Goal: Communication & Community: Answer question/provide support

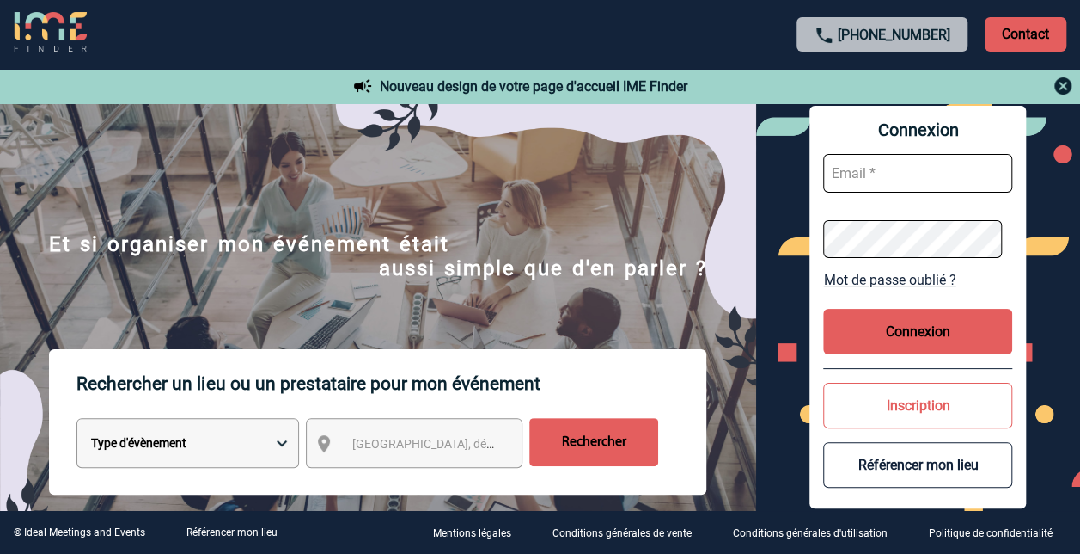
click at [847, 173] on input "text" at bounding box center [917, 173] width 189 height 39
type input "[PERSON_NAME][EMAIL_ADDRESS][DOMAIN_NAME]"
click at [916, 335] on button "Connexion" at bounding box center [917, 332] width 189 height 46
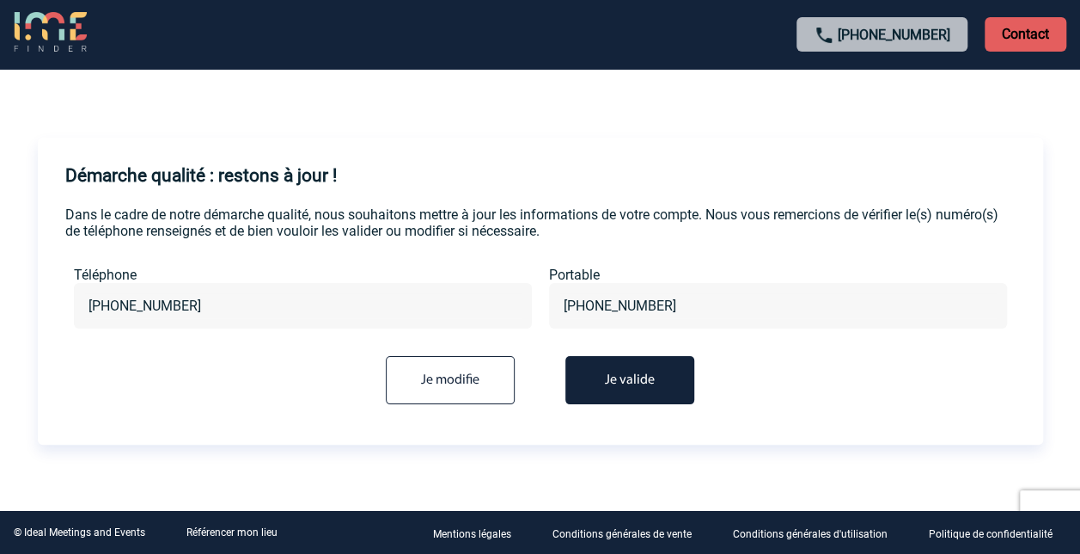
click at [632, 388] on button "Je valide" at bounding box center [630, 380] width 129 height 48
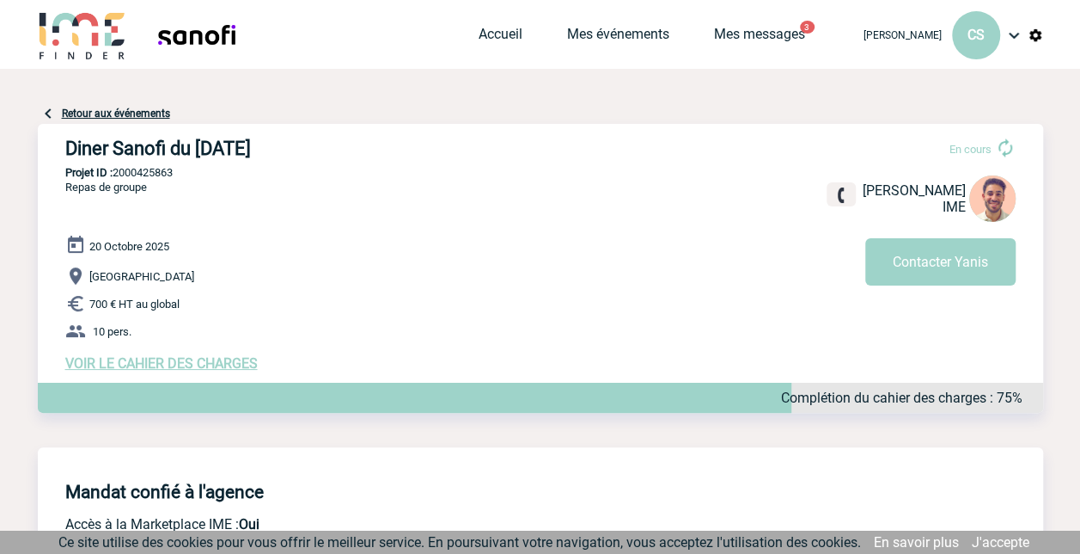
click at [155, 366] on span "VOIR LE CAHIER DES CHARGES" at bounding box center [161, 363] width 193 height 16
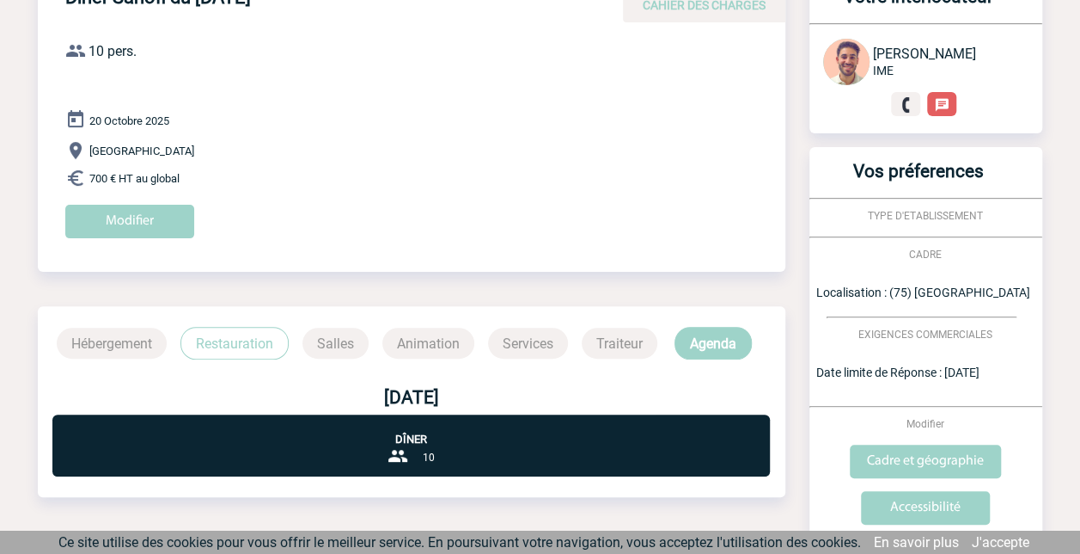
scroll to position [156, 0]
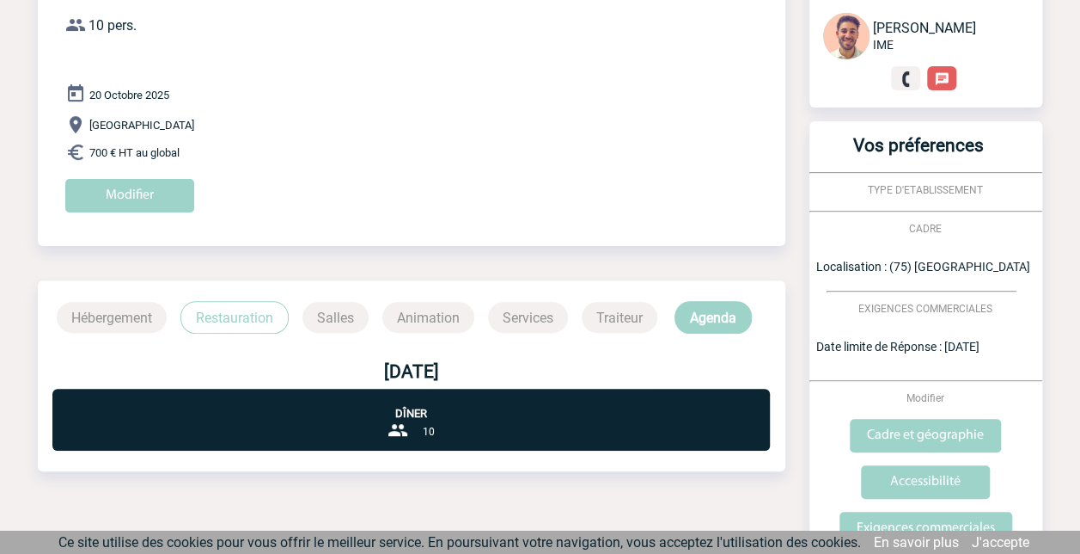
click at [417, 417] on p "Dîner" at bounding box center [411, 403] width 718 height 31
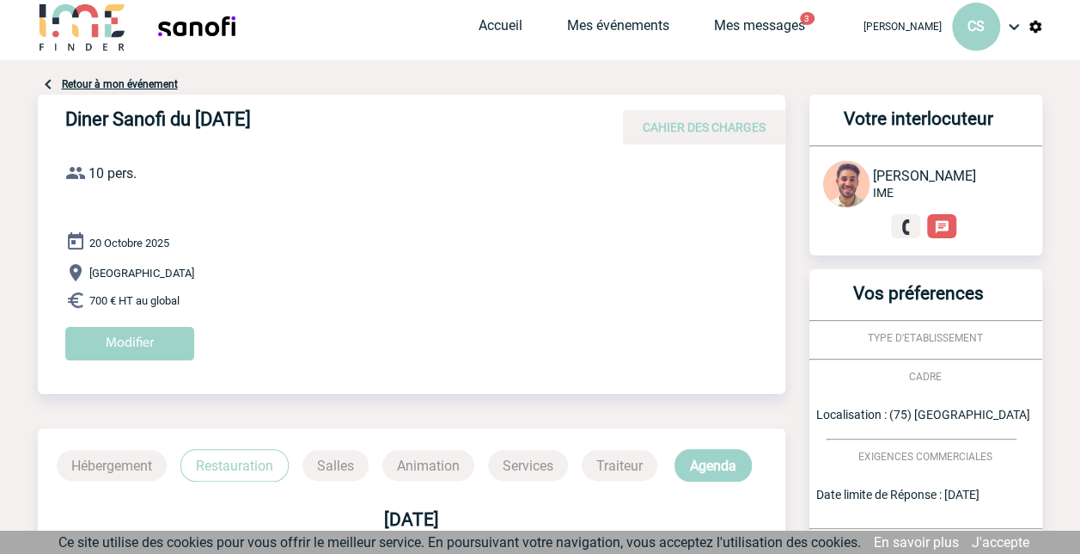
scroll to position [0, 0]
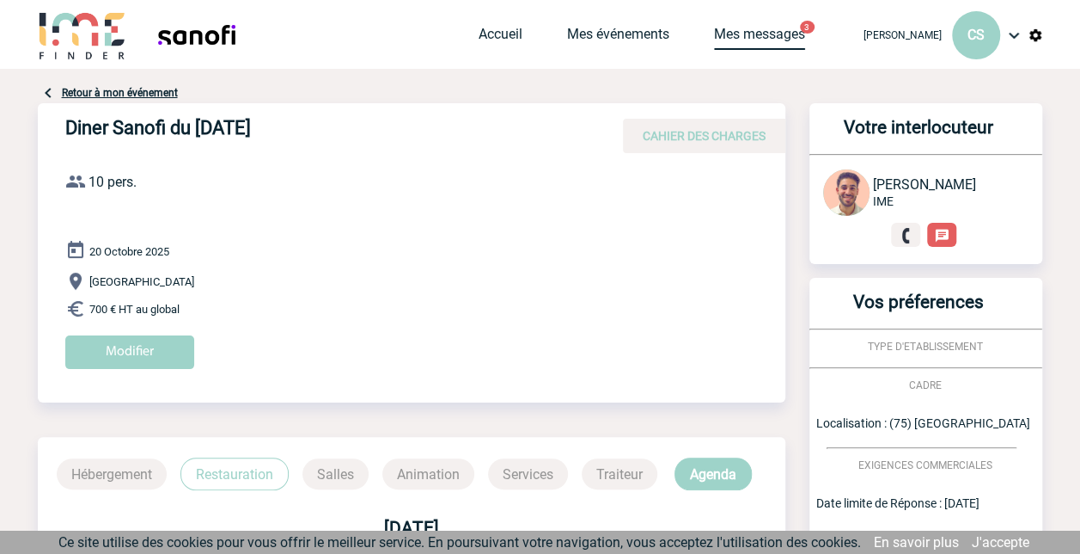
click at [756, 26] on link "Mes messages" at bounding box center [759, 38] width 91 height 24
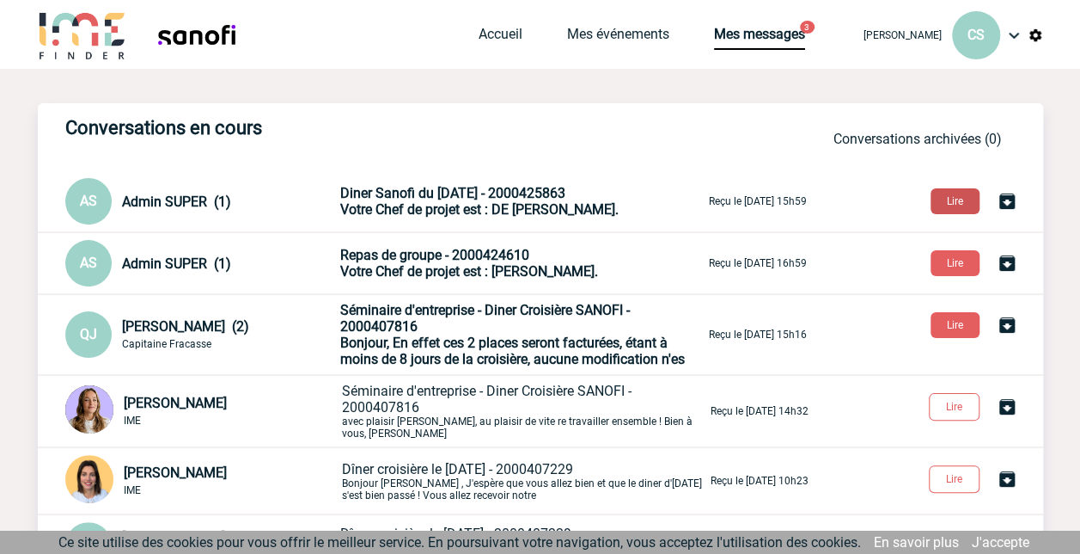
click at [956, 201] on button "Lire" at bounding box center [955, 201] width 49 height 26
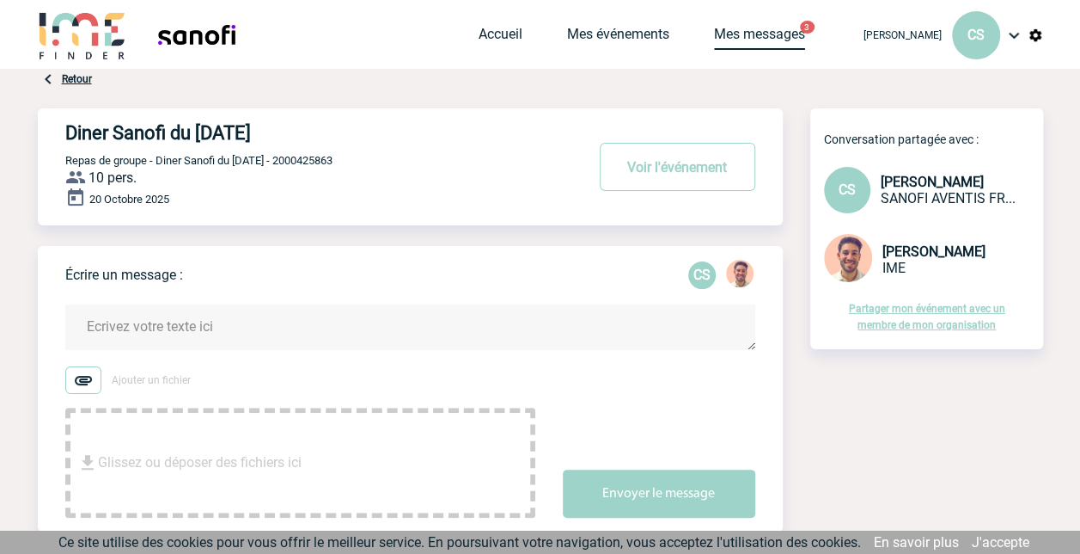
click at [714, 29] on link "Mes messages" at bounding box center [759, 38] width 91 height 24
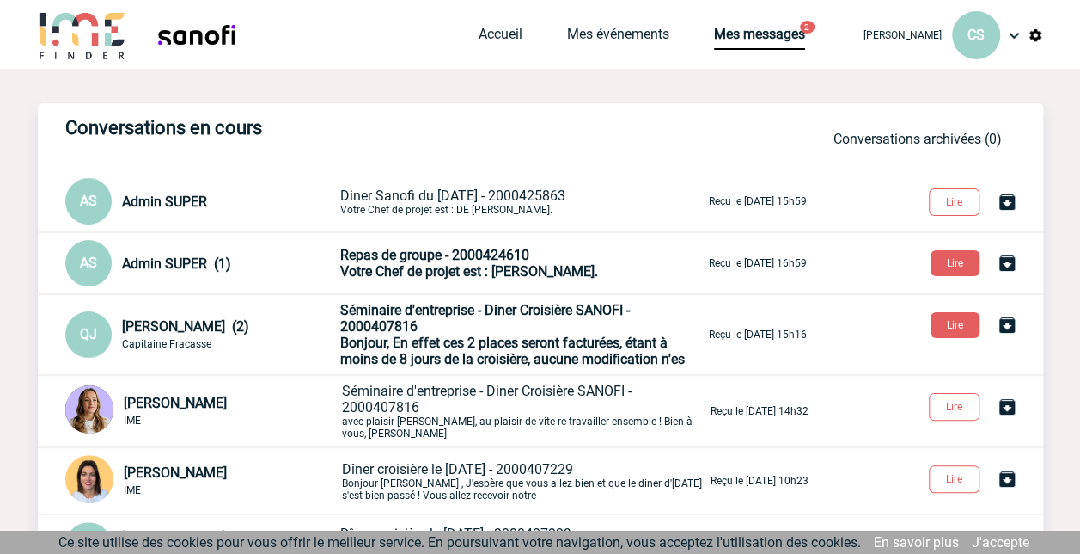
click at [494, 198] on span "Diner Sanofi du [DATE] - 2000425863" at bounding box center [452, 195] width 225 height 16
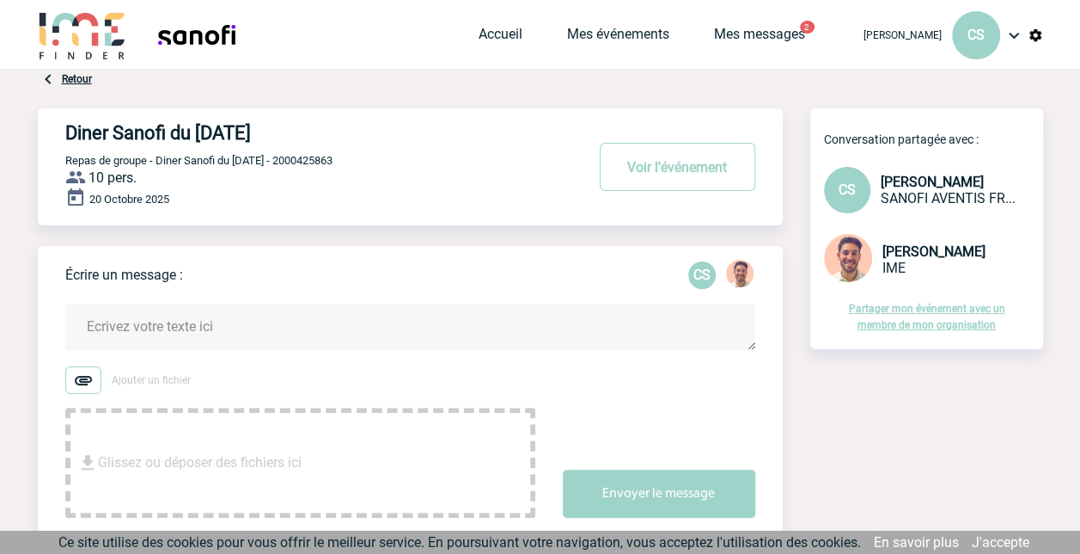
click at [186, 327] on textarea at bounding box center [410, 327] width 690 height 46
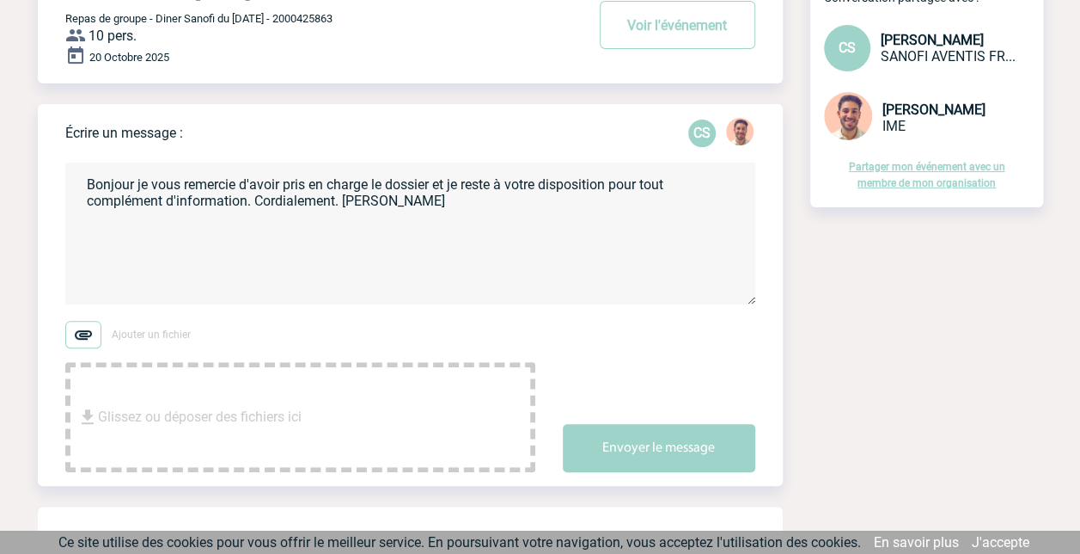
scroll to position [172, 0]
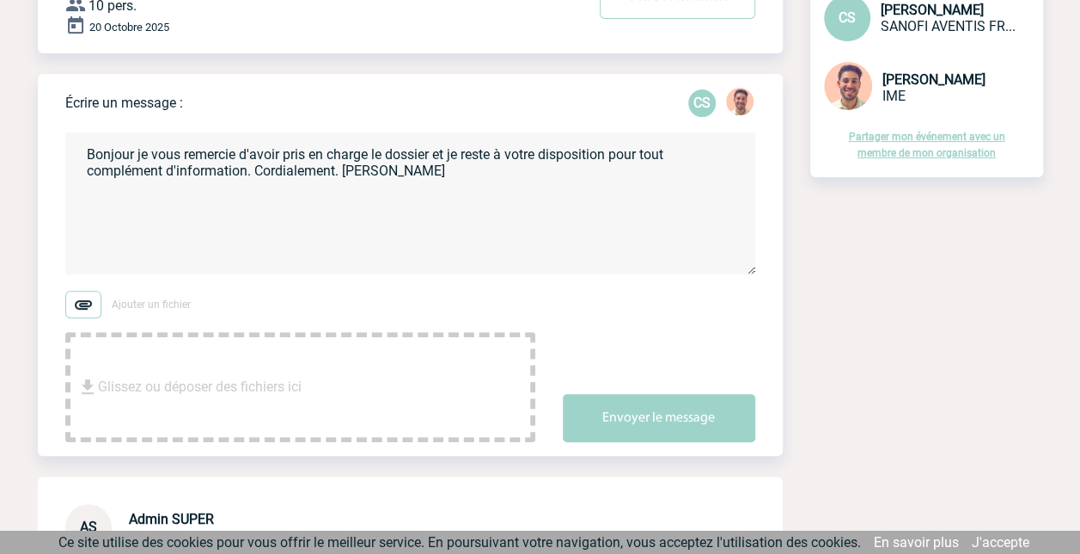
click at [253, 171] on textarea "Bonjour je vous remercie d'avoir pris en charge le dossier et je reste à votre …" at bounding box center [410, 203] width 690 height 142
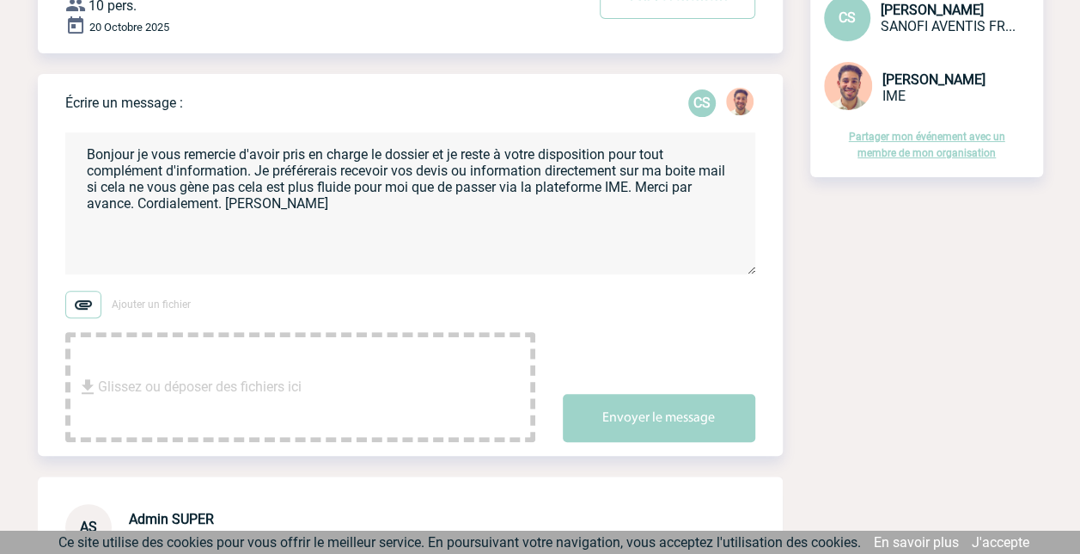
click at [265, 189] on textarea "Bonjour je vous remercie d'avoir pris en charge le dossier et je reste à votre …" at bounding box center [410, 203] width 690 height 142
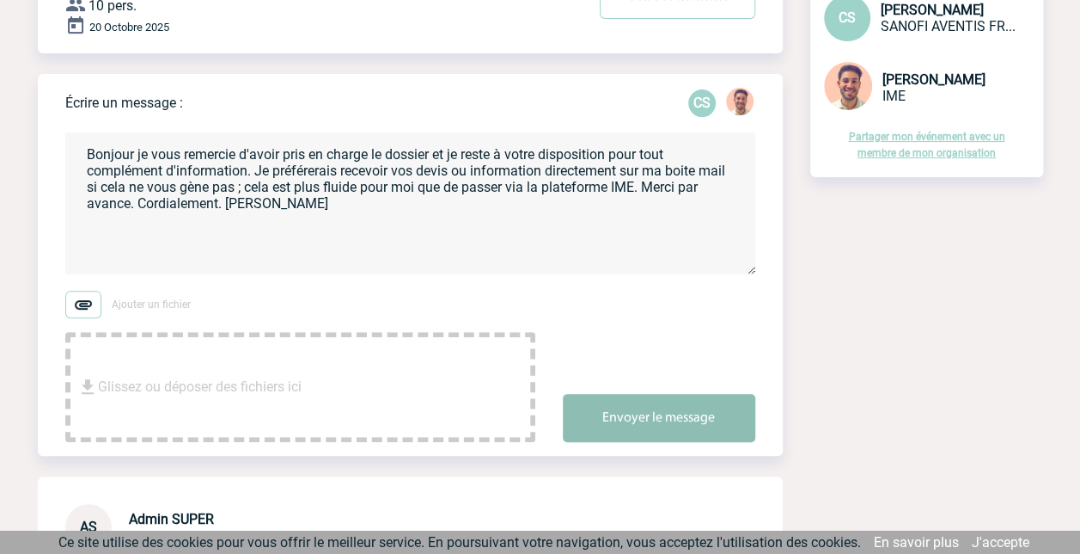
type textarea "Bonjour je vous remercie d'avoir pris en charge le dossier et je reste à votre …"
click at [681, 425] on button "Envoyer le message" at bounding box center [659, 418] width 193 height 48
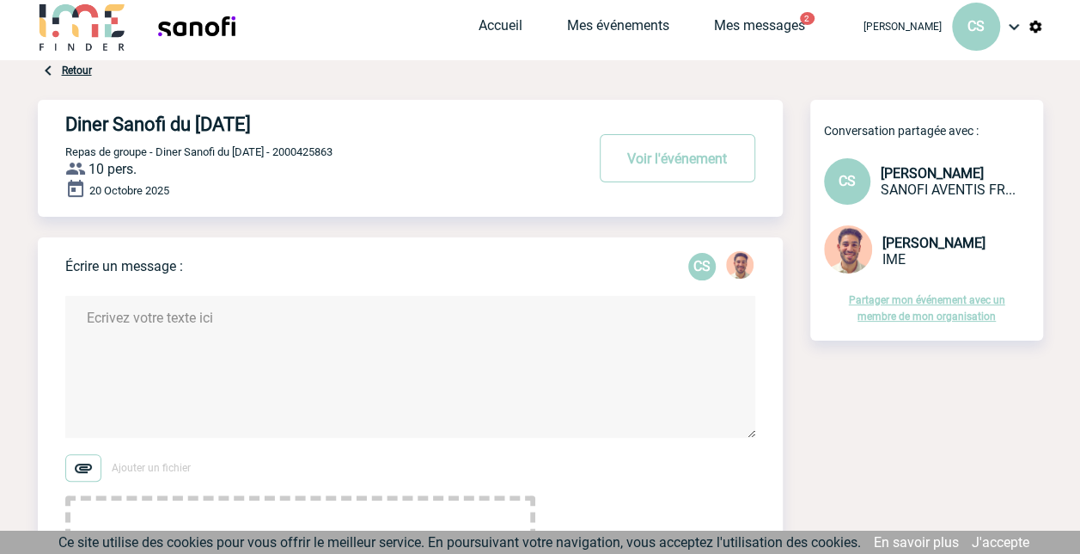
scroll to position [0, 0]
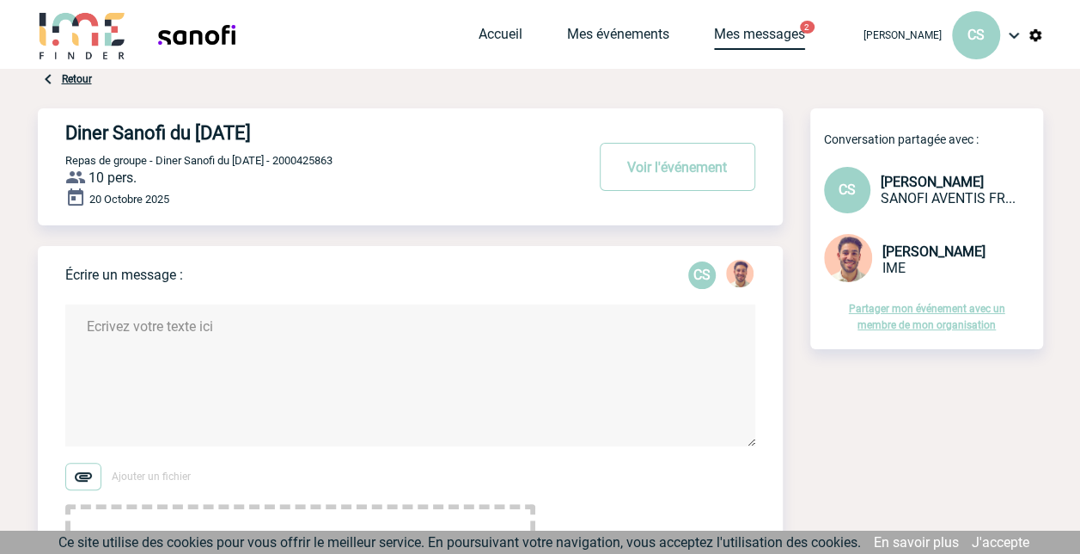
click at [714, 30] on link "Mes messages" at bounding box center [759, 38] width 91 height 24
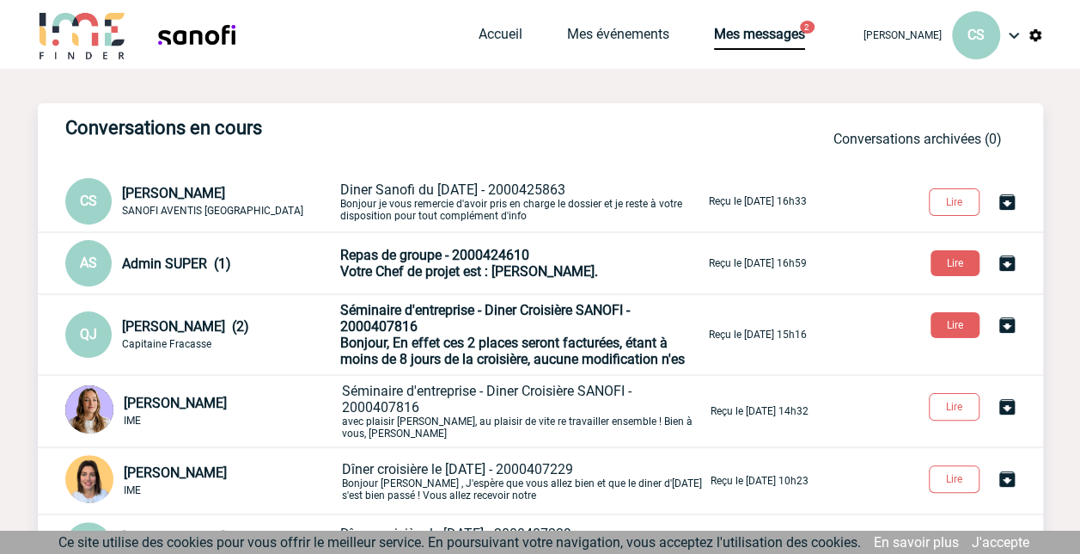
click at [467, 188] on span "Diner Sanofi du 20 Octobre 2025 - 2000425863" at bounding box center [452, 189] width 225 height 16
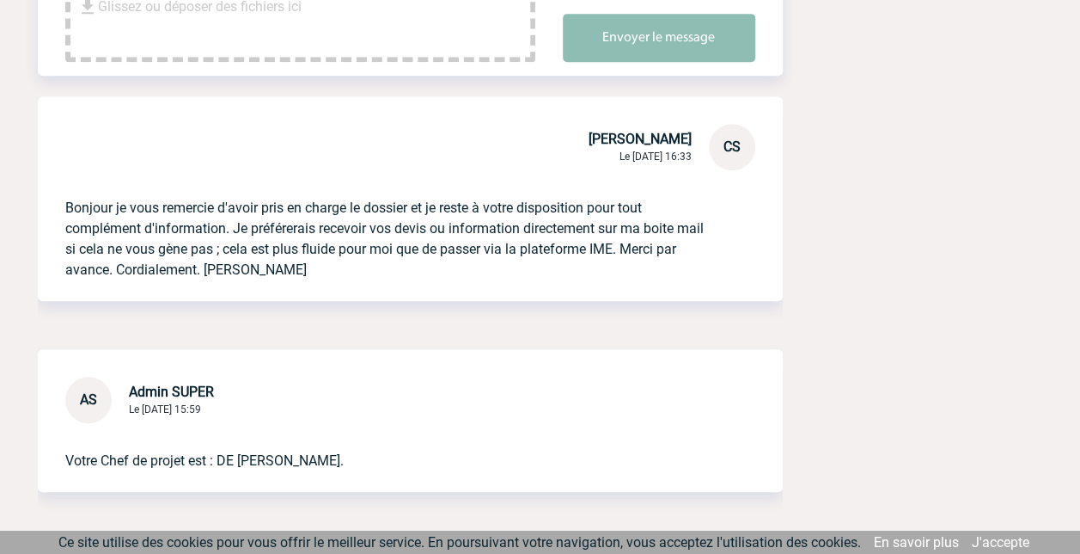
scroll to position [430, 0]
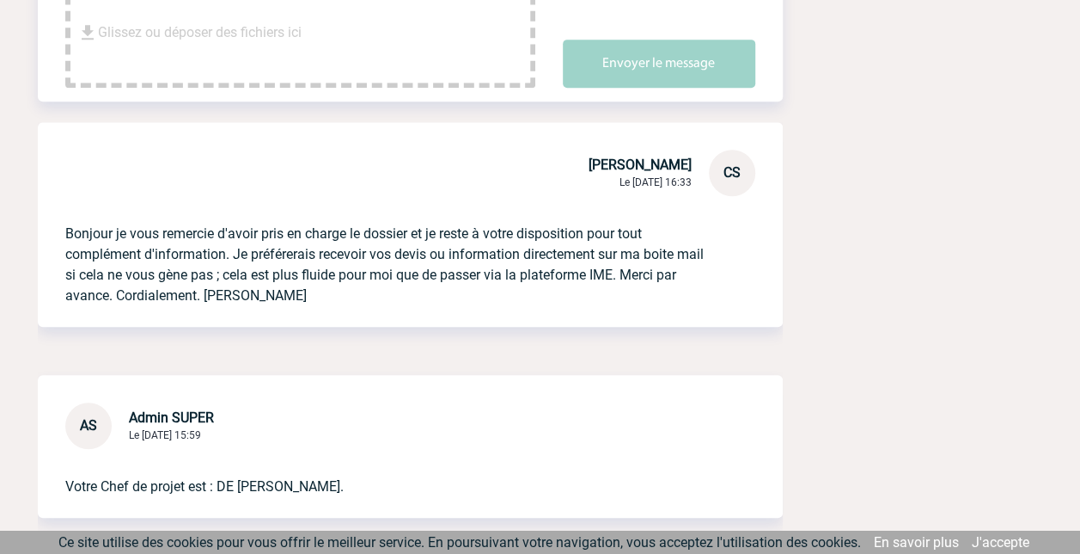
click at [935, 308] on div "Diner Sanofi du 20 Octobre 2025 Voir l'événement Repas de groupe - Diner Sanofi…" at bounding box center [541, 133] width 1006 height 908
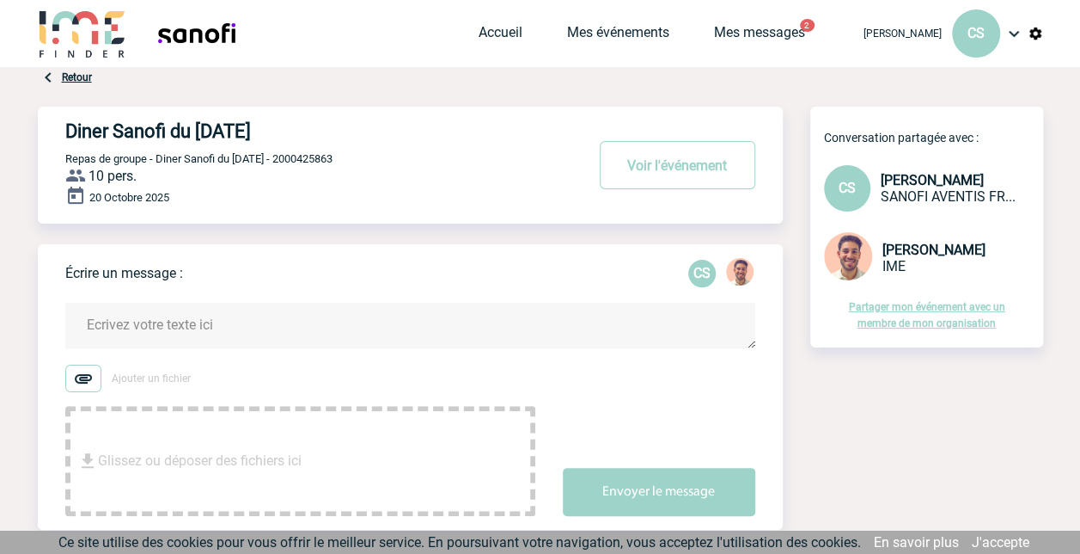
scroll to position [0, 0]
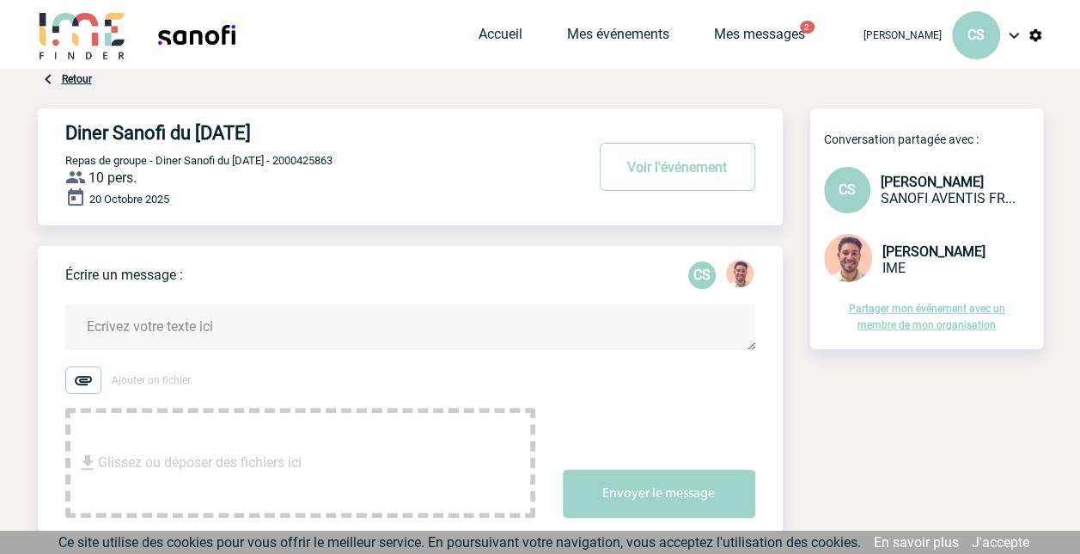
click at [1021, 36] on img at bounding box center [1014, 35] width 21 height 21
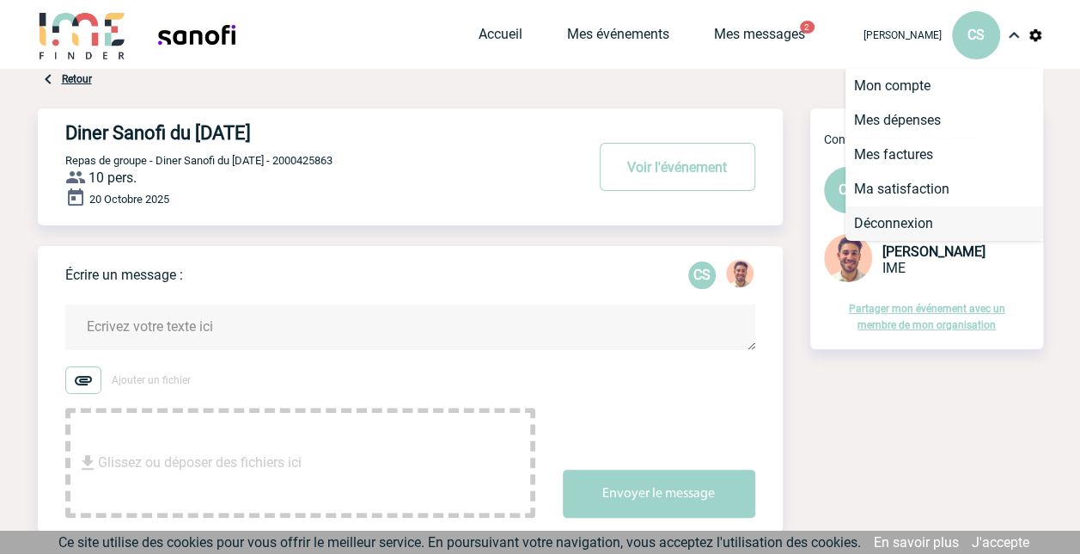
click at [916, 222] on li "Déconnexion" at bounding box center [945, 223] width 198 height 34
